Goal: Find specific page/section: Find specific page/section

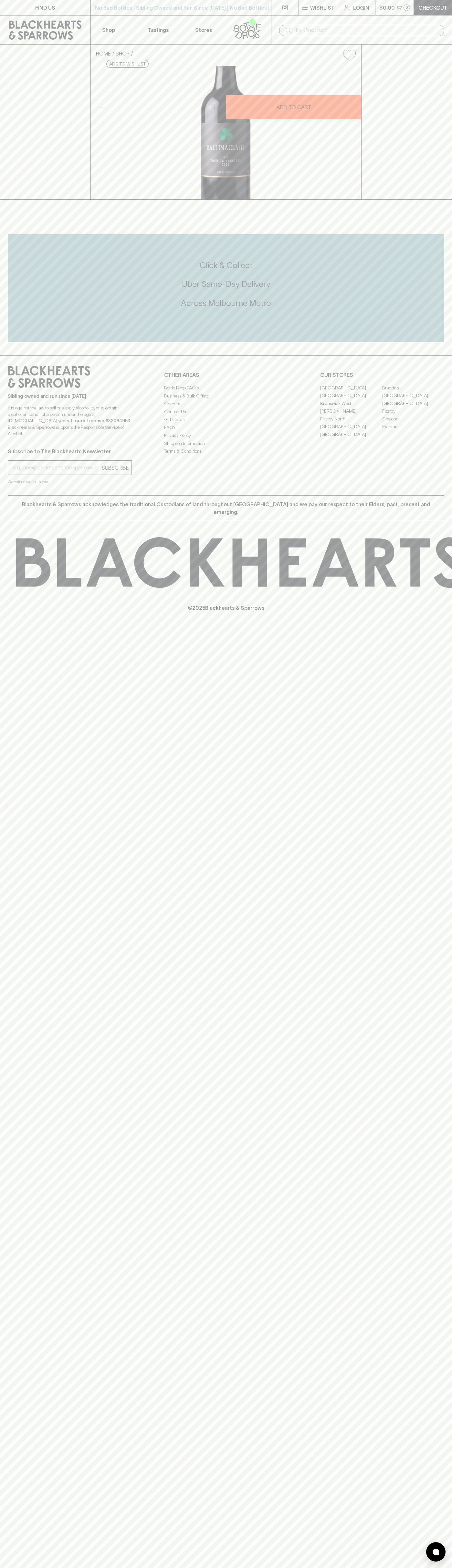
click at [37, 7] on p "FIND US" at bounding box center [45, 7] width 20 height 8
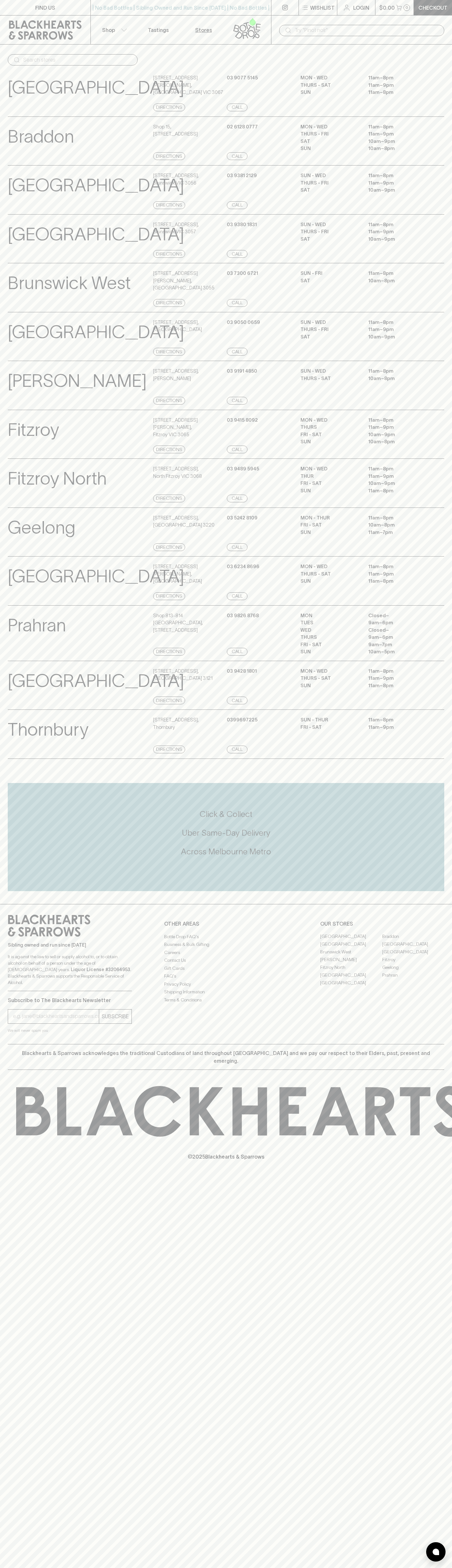
click at [250, 1567] on html "FIND US | No Bad Bottles | Sibling Owned and Run Since 2006 | No Bad Bottles | …" at bounding box center [226, 784] width 452 height 1568
click at [7, 661] on div "Prahran View Store Details Shop 813-814 Prahran Market , 163 Commercial Road Di…" at bounding box center [226, 633] width 452 height 56
